Goal: Task Accomplishment & Management: Use online tool/utility

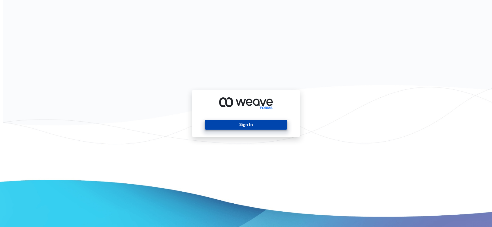
click at [228, 125] on button "Sign In" at bounding box center [246, 125] width 82 height 10
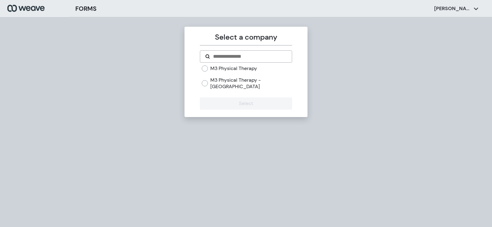
click at [227, 66] on label "M3 Physical Therapy" at bounding box center [233, 68] width 47 height 7
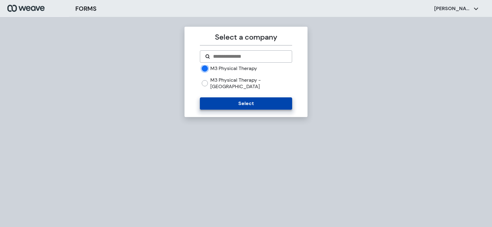
click at [226, 97] on button "Select" at bounding box center [246, 103] width 92 height 12
